Goal: Task Accomplishment & Management: Manage account settings

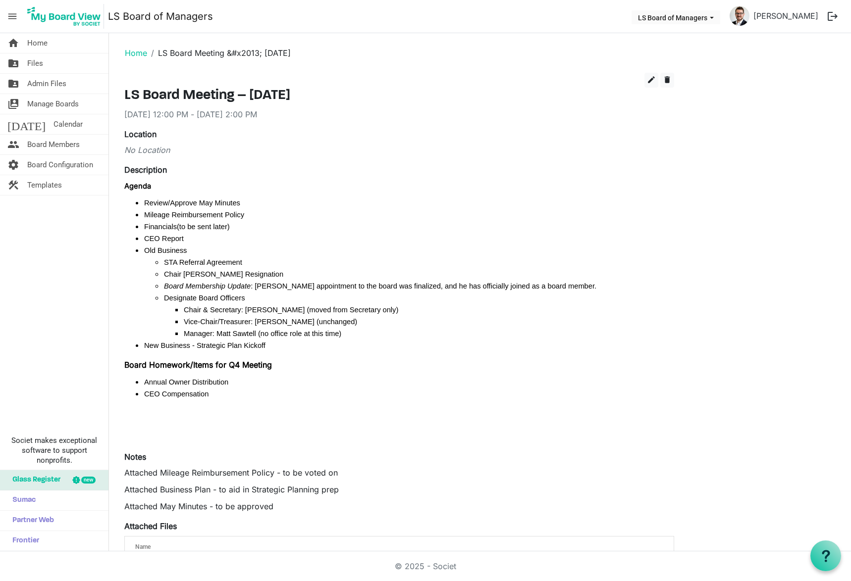
click at [156, 157] on div "Location No Location" at bounding box center [399, 146] width 564 height 36
click at [645, 81] on button "edit" at bounding box center [651, 80] width 14 height 15
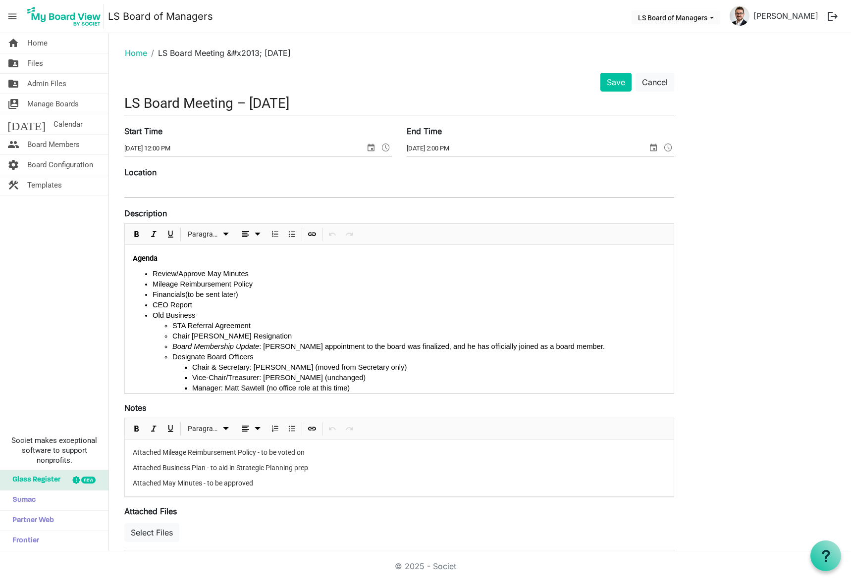
click at [158, 185] on input "Location" at bounding box center [399, 189] width 550 height 15
type input "In-Person"
click at [604, 85] on button "Save" at bounding box center [615, 82] width 31 height 19
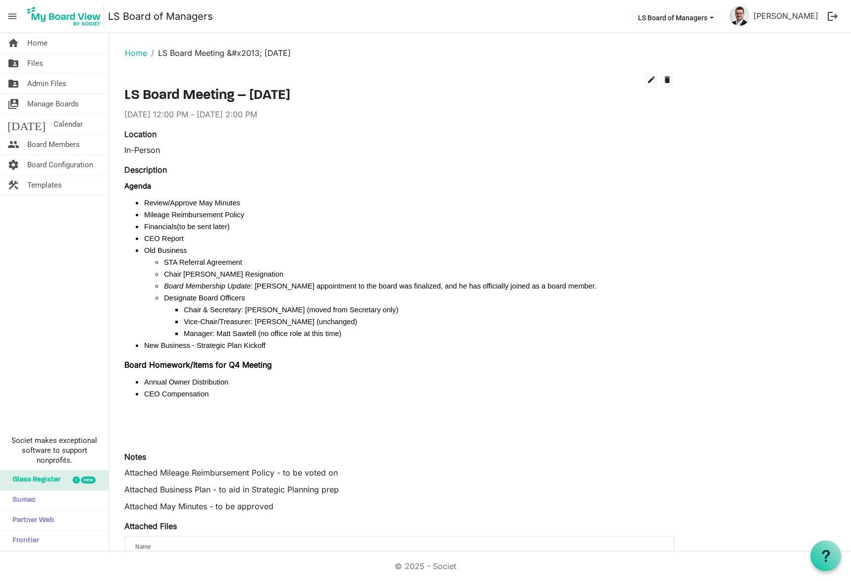
drag, startPoint x: 49, startPoint y: 148, endPoint x: 93, endPoint y: 147, distance: 44.1
click at [49, 148] on span "Board Members" at bounding box center [53, 145] width 52 height 20
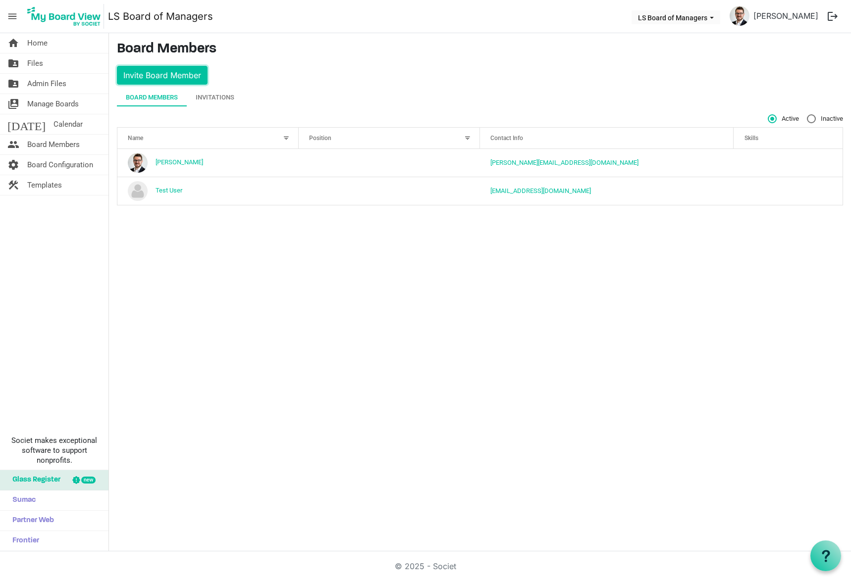
click at [166, 78] on button "Invite Board Member" at bounding box center [162, 75] width 91 height 19
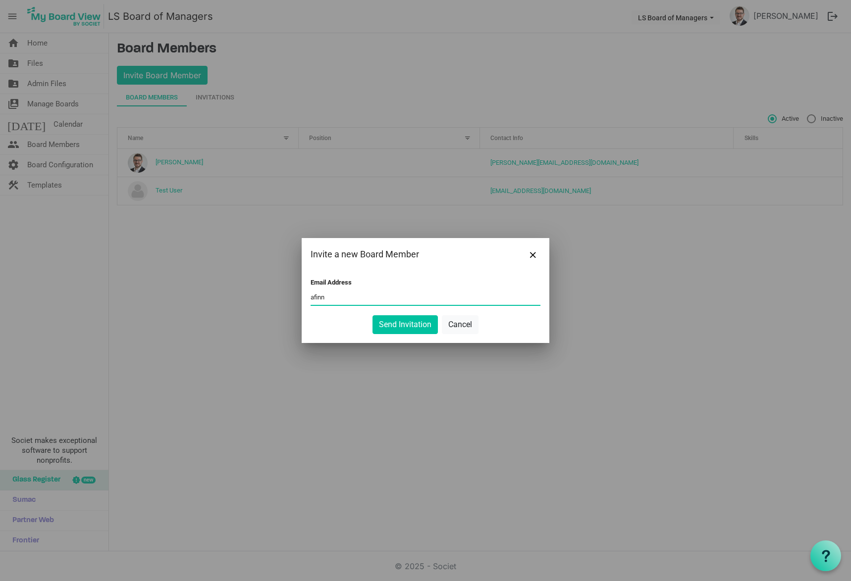
type input "afinn@cpfcu.coop"
click at [397, 326] on button "Send Invitation" at bounding box center [404, 324] width 65 height 19
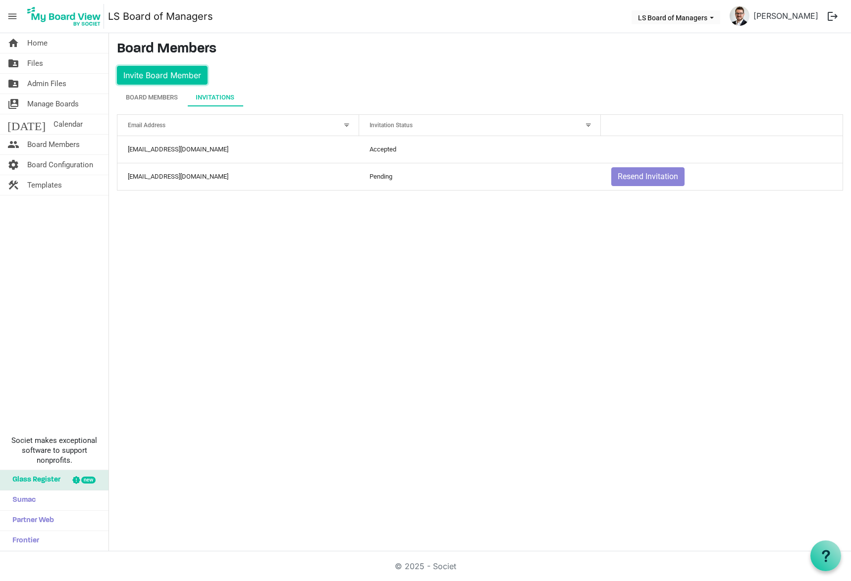
click at [167, 72] on button "Invite Board Member" at bounding box center [162, 75] width 91 height 19
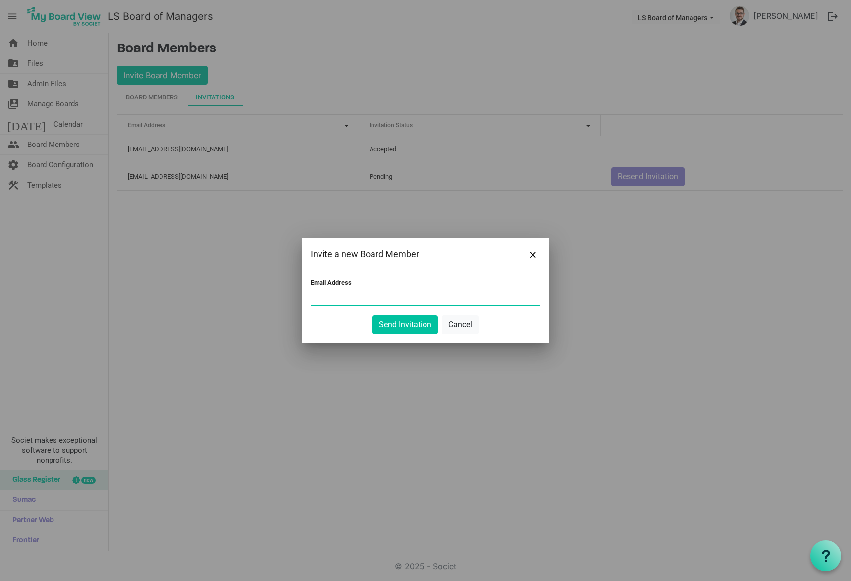
click at [343, 293] on input "Email Address" at bounding box center [425, 297] width 230 height 15
type input "tcollins@cpfcu.coop"
click at [405, 321] on button "Send Invitation" at bounding box center [404, 324] width 65 height 19
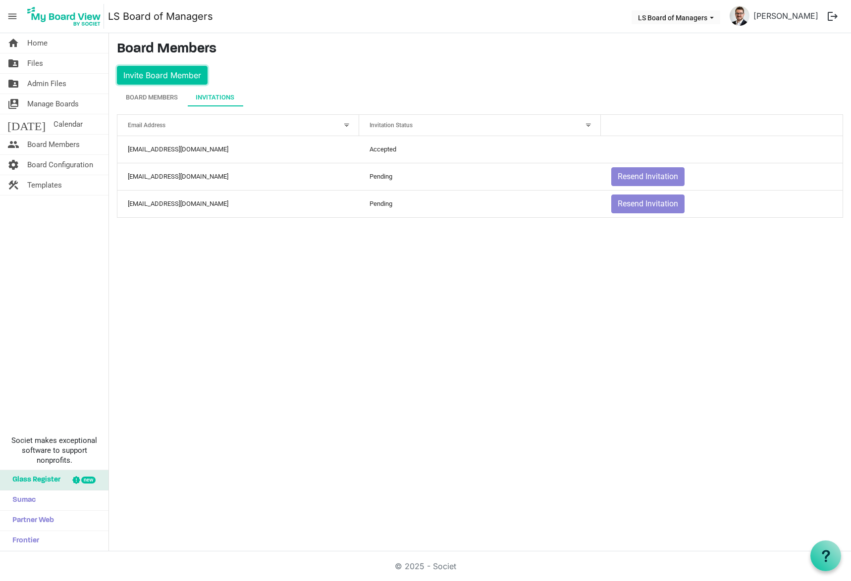
click at [149, 75] on button "Invite Board Member" at bounding box center [162, 75] width 91 height 19
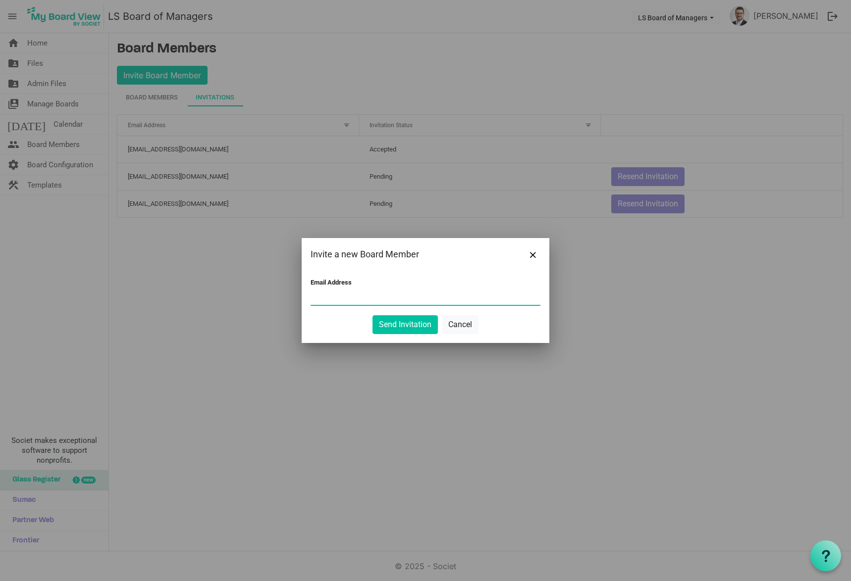
paste input "matt.sawtell@strategictechadv.com"
type input "matt.sawtell@strategictechadv.com"
click at [417, 327] on button "Send Invitation" at bounding box center [404, 324] width 65 height 19
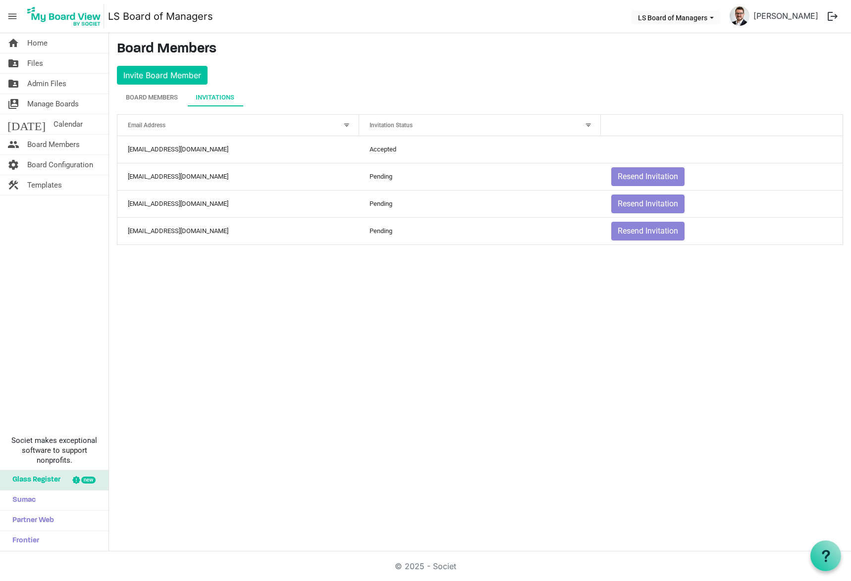
click at [62, 50] on link "home Home" at bounding box center [54, 43] width 108 height 20
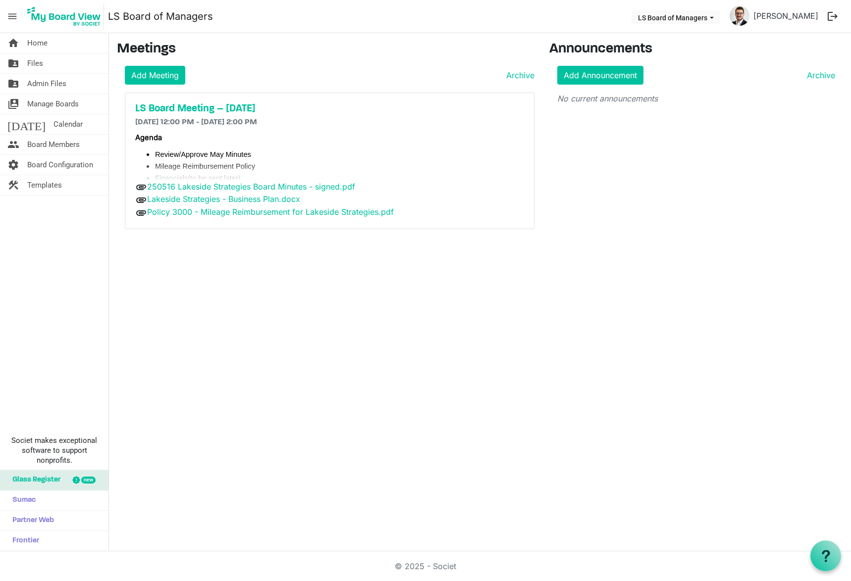
click at [74, 101] on span "Manage Boards" at bounding box center [52, 104] width 51 height 20
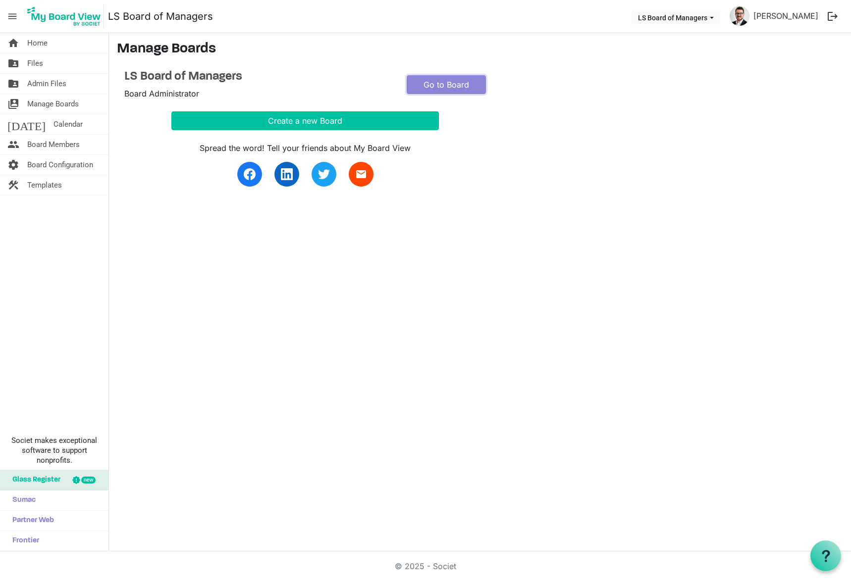
click at [460, 80] on link "Go to Board" at bounding box center [445, 84] width 79 height 19
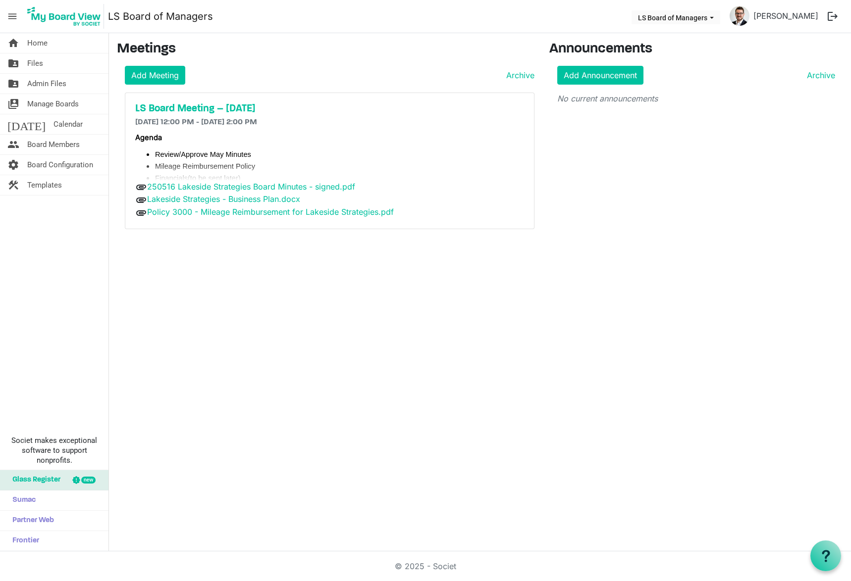
click at [198, 105] on h5 "LS Board Meeting – [DATE]" at bounding box center [329, 109] width 389 height 12
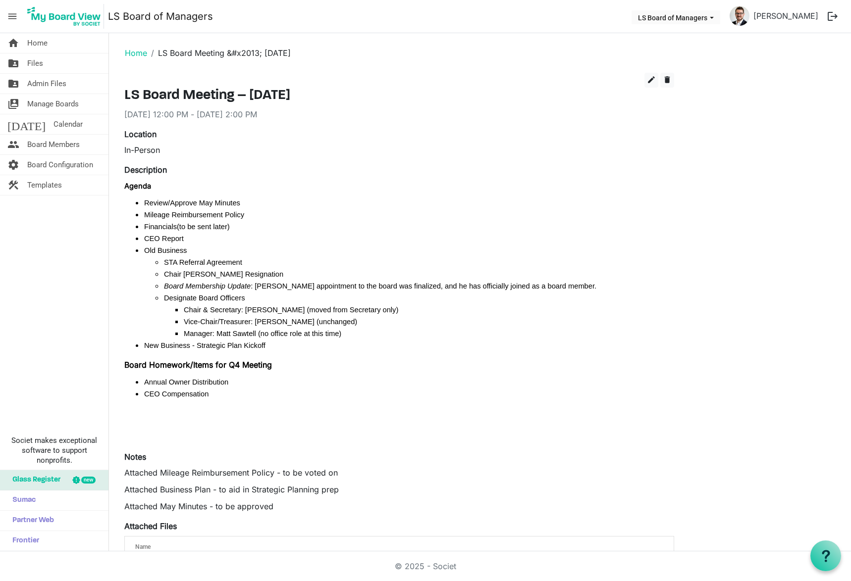
click at [643, 81] on div "edit delete" at bounding box center [399, 80] width 564 height 15
click at [648, 81] on span "edit" at bounding box center [651, 79] width 9 height 9
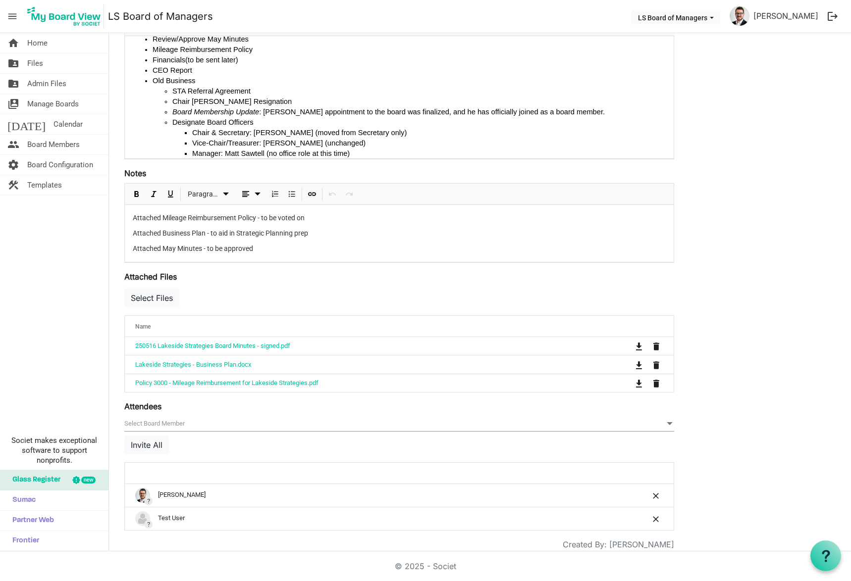
scroll to position [253, 0]
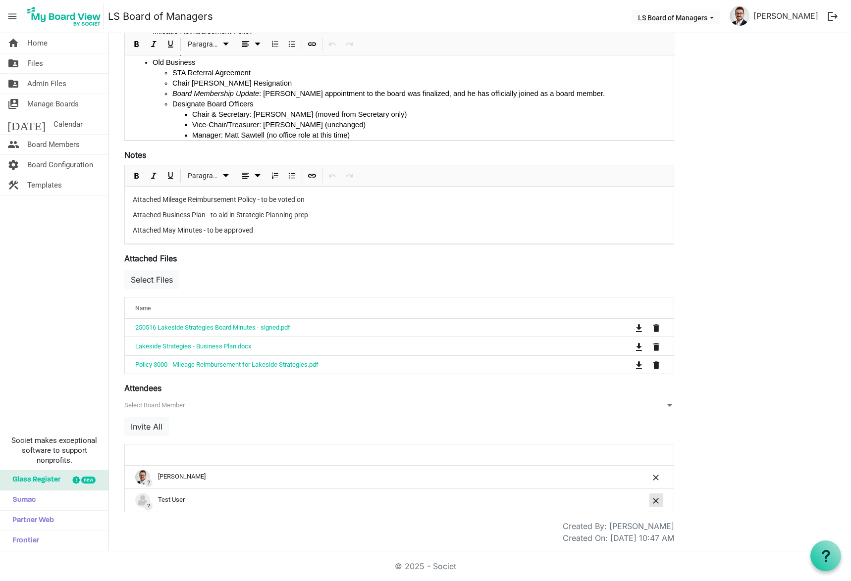
click at [656, 500] on span "is Command column column header" at bounding box center [656, 501] width 6 height 6
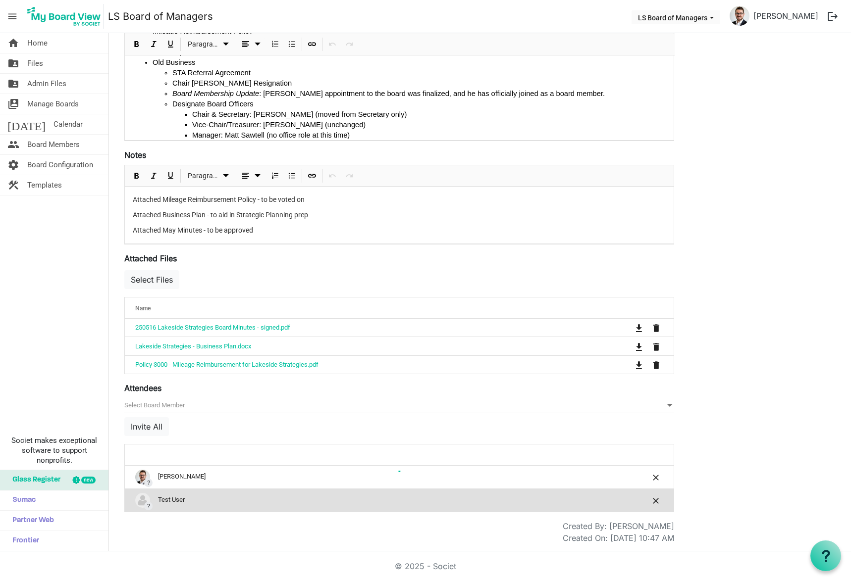
scroll to position [230, 0]
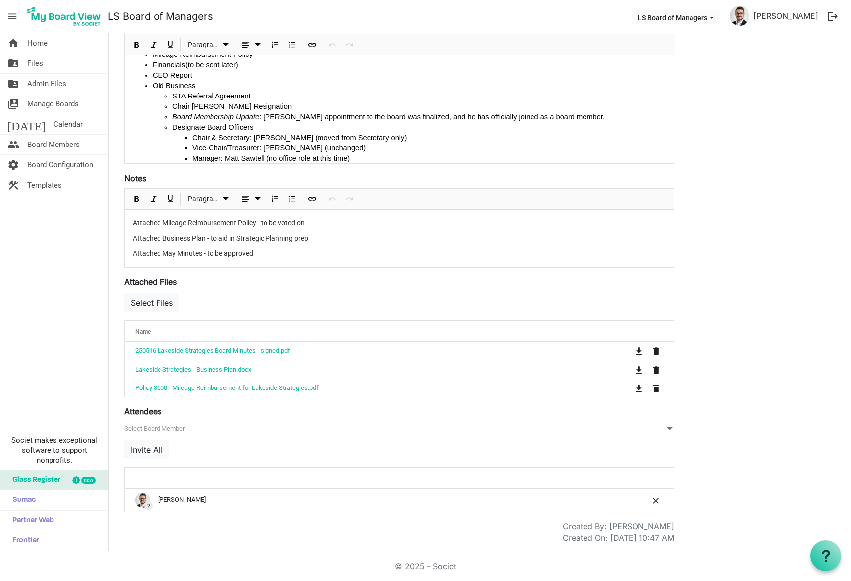
click at [163, 428] on span "null" at bounding box center [399, 428] width 550 height 15
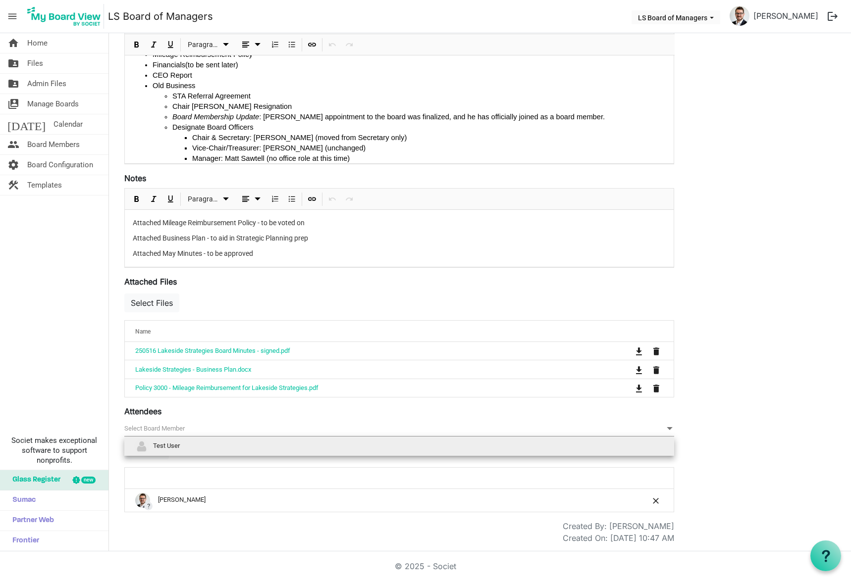
click at [715, 438] on div "Save Cancel LS Board Meeting – September 17, 2025 Start Time 9/17/2025 12:00 PM…" at bounding box center [480, 193] width 726 height 701
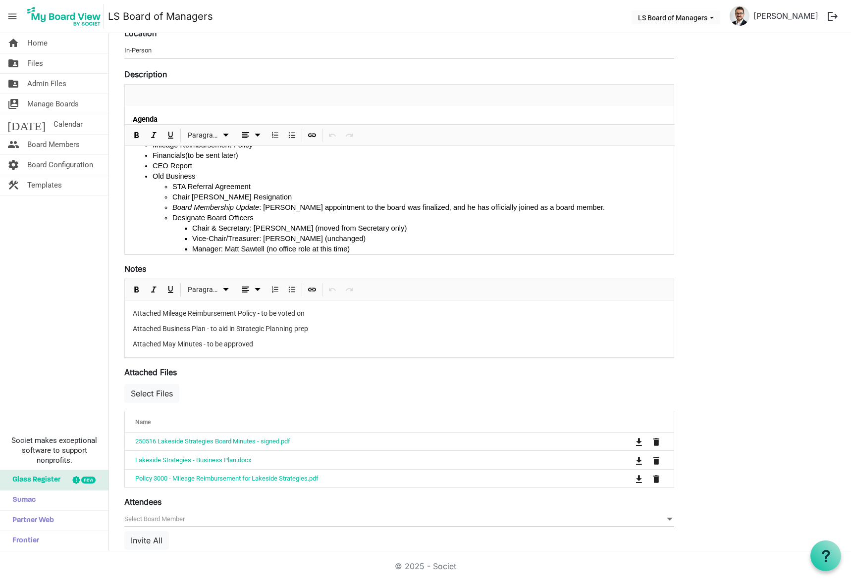
scroll to position [0, 0]
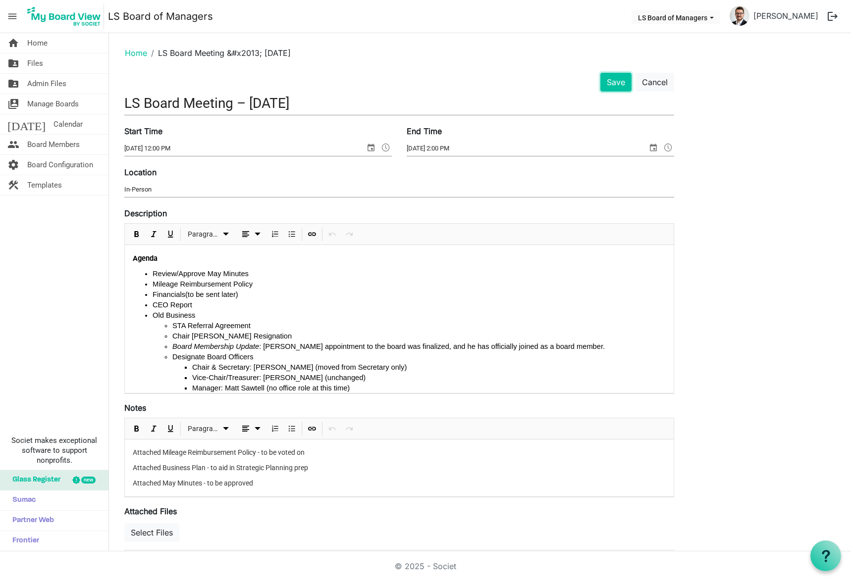
click at [620, 82] on button "Save" at bounding box center [615, 82] width 31 height 19
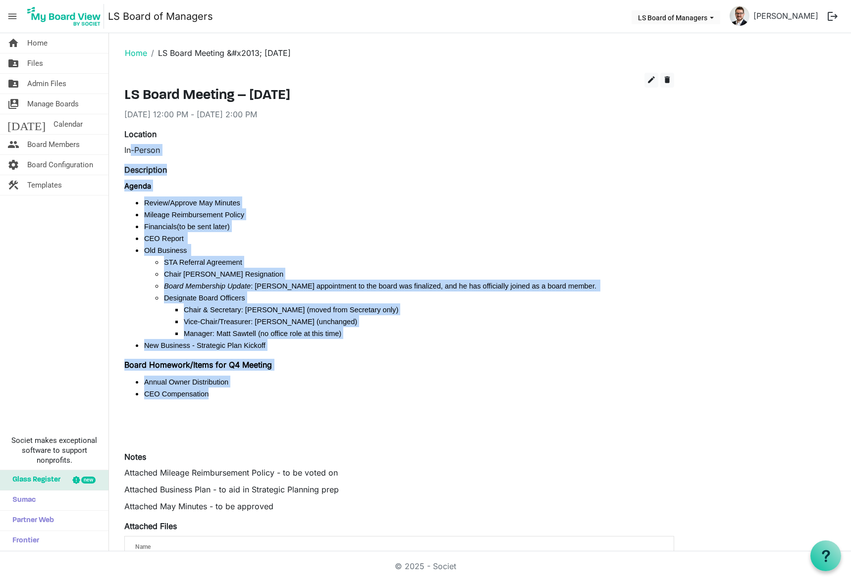
drag, startPoint x: 133, startPoint y: 151, endPoint x: 319, endPoint y: 424, distance: 330.9
click at [317, 428] on div "edit delete LS Board Meeting – September 17, 2025 9/17/2025 12:00 PM - 9/17/202…" at bounding box center [399, 404] width 550 height 662
click at [376, 396] on li "CEO Compensation" at bounding box center [409, 394] width 530 height 12
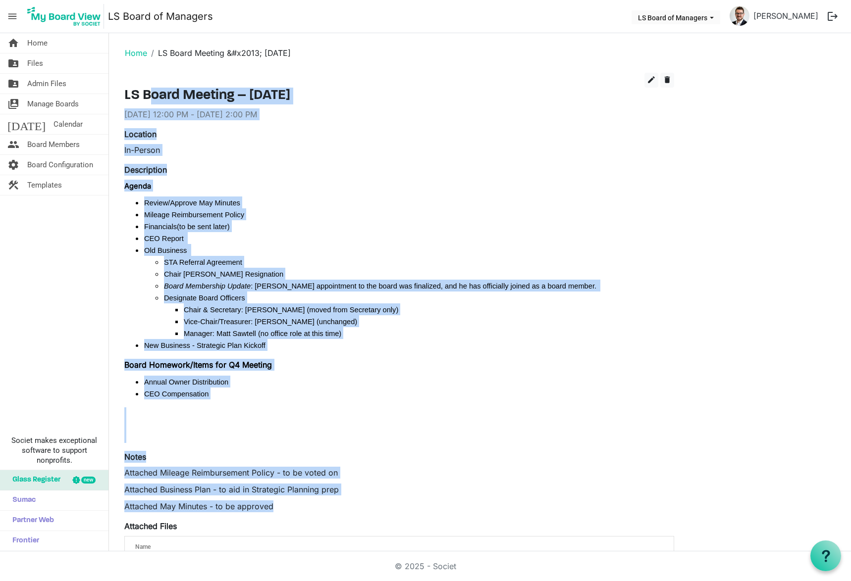
drag, startPoint x: 314, startPoint y: 502, endPoint x: 150, endPoint y: 94, distance: 439.2
click at [150, 94] on div "edit delete LS Board Meeting – September 17, 2025 9/17/2025 12:00 PM - 9/17/202…" at bounding box center [399, 404] width 550 height 662
click at [293, 234] on li "CEO Report" at bounding box center [409, 238] width 530 height 12
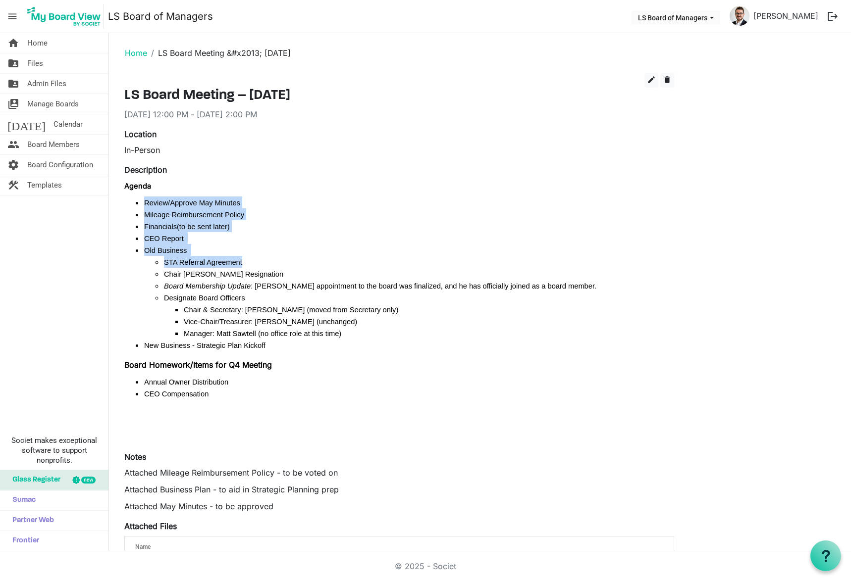
drag, startPoint x: 145, startPoint y: 205, endPoint x: 209, endPoint y: 39, distance: 178.2
click at [333, 210] on ul "Review/Approve May Minutes Mileage Reimbursement Policy Financials (to be sent …" at bounding box center [399, 274] width 550 height 154
click at [7, 21] on span "menu" at bounding box center [12, 16] width 19 height 19
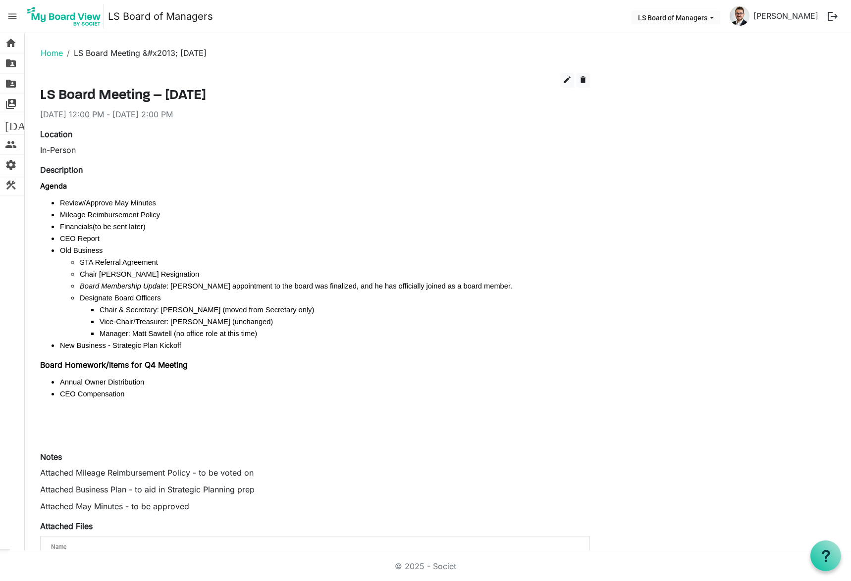
click at [7, 21] on span "menu" at bounding box center [12, 16] width 19 height 19
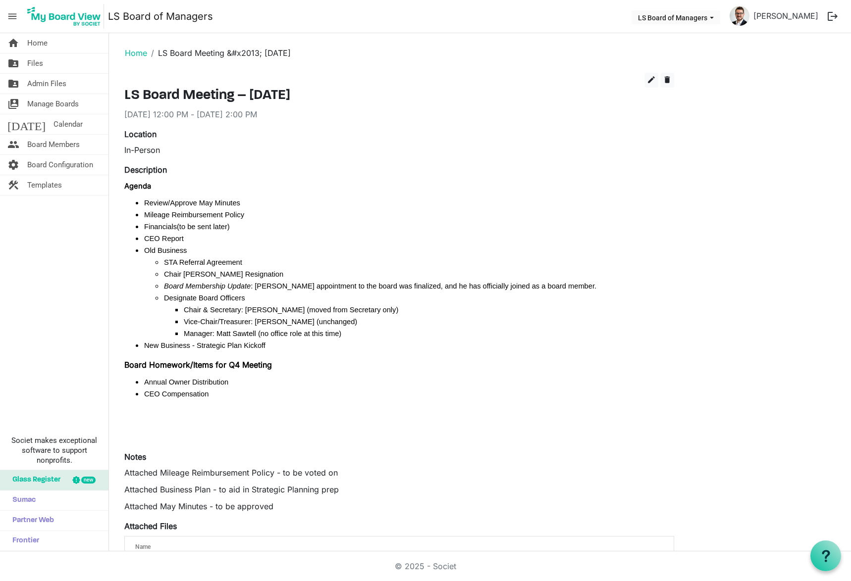
click at [57, 164] on span "Board Configuration" at bounding box center [60, 165] width 66 height 20
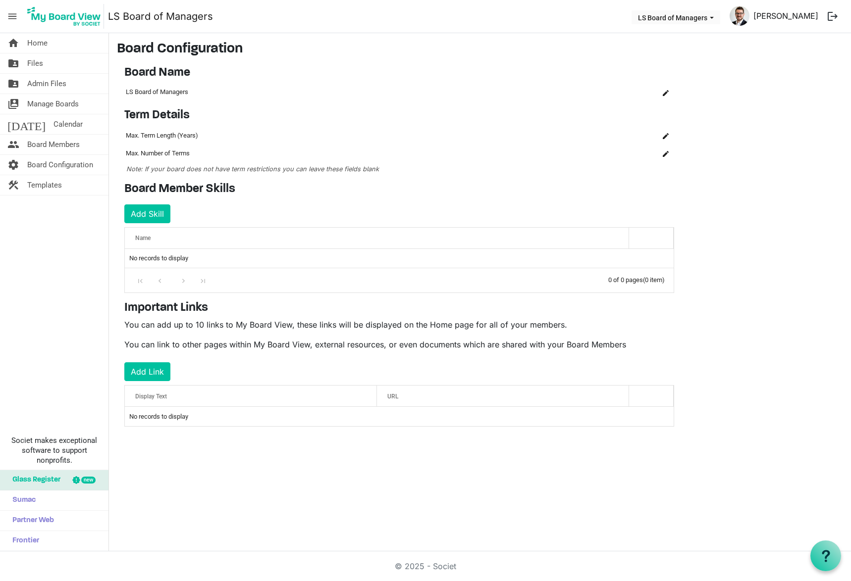
click at [799, 22] on link "[PERSON_NAME]" at bounding box center [785, 16] width 73 height 20
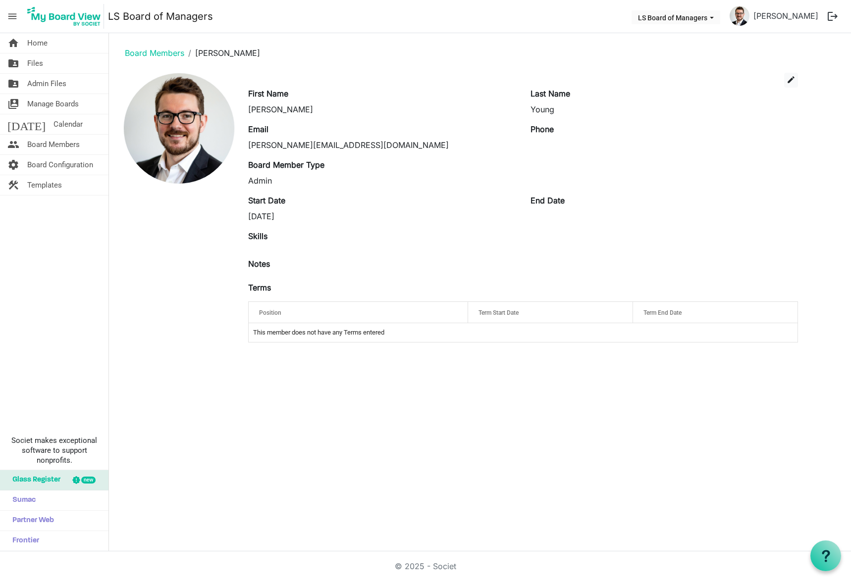
click at [46, 197] on div "home Home folder_shared Files folder_shared Admin Files switch_account Manage B…" at bounding box center [54, 292] width 109 height 518
click at [46, 189] on span "Templates" at bounding box center [44, 185] width 35 height 20
